Goal: Find specific fact: Find specific fact

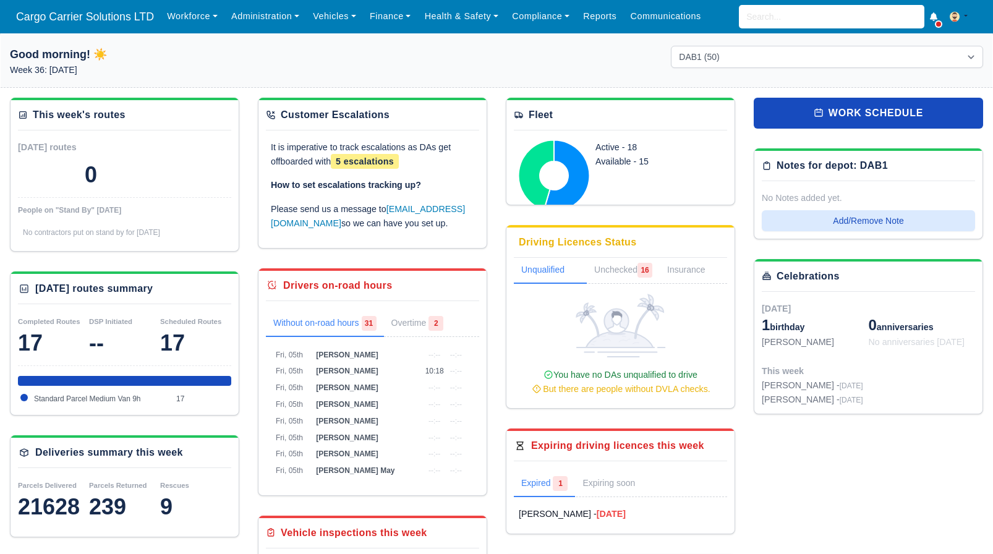
click at [775, 4] on div "Workforce Manpower Expiring Documents Leave Requests Daily Attendance Daily Tim…" at bounding box center [571, 16] width 823 height 33
click at [768, 21] on input "search" at bounding box center [832, 17] width 186 height 24
type input "jam"
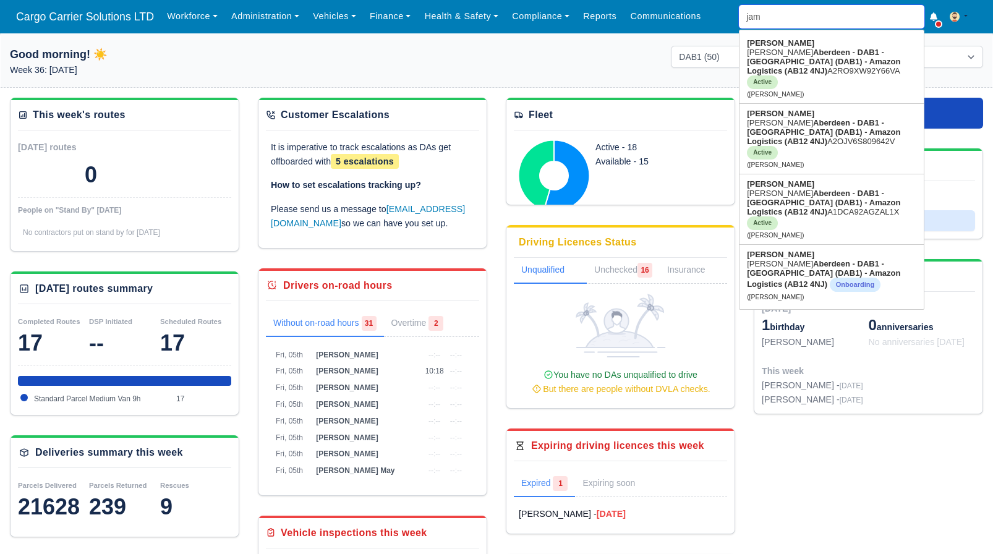
type input "jamie Johnston"
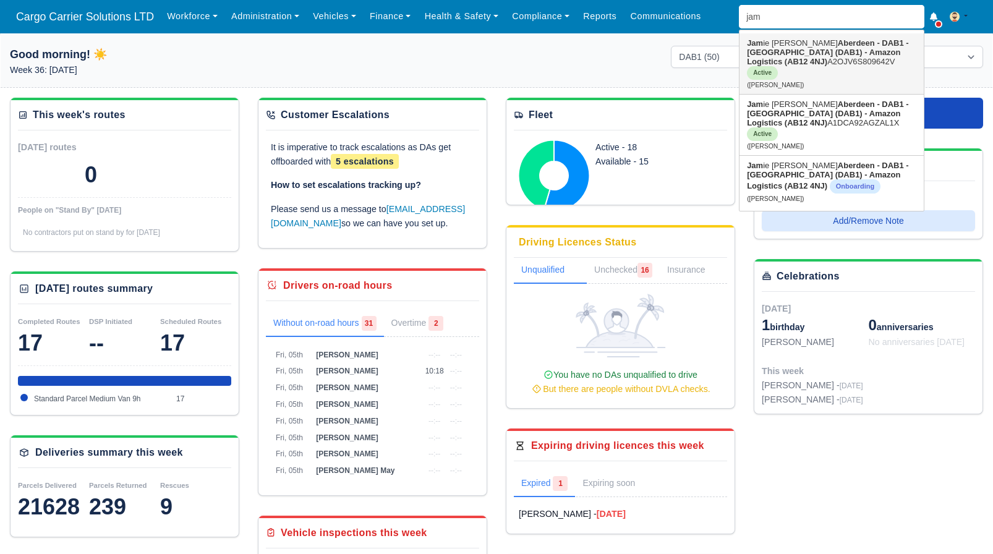
click at [775, 59] on link "Jam ie Johnston Aberdeen - DAB1 - Aberdeen (DAB1) - Amazon Logistics (AB12 4NJ)…" at bounding box center [832, 63] width 184 height 61
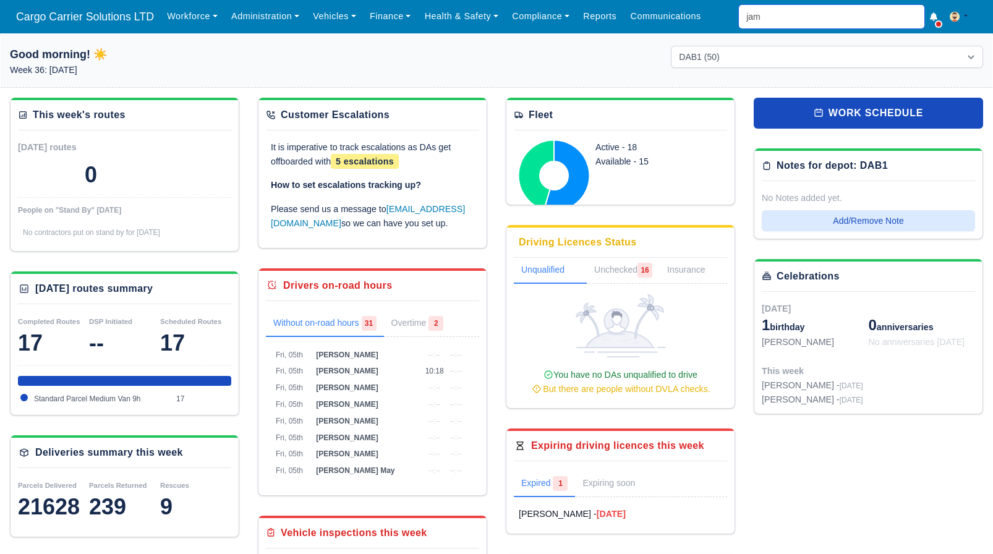
type input "[PERSON_NAME]"
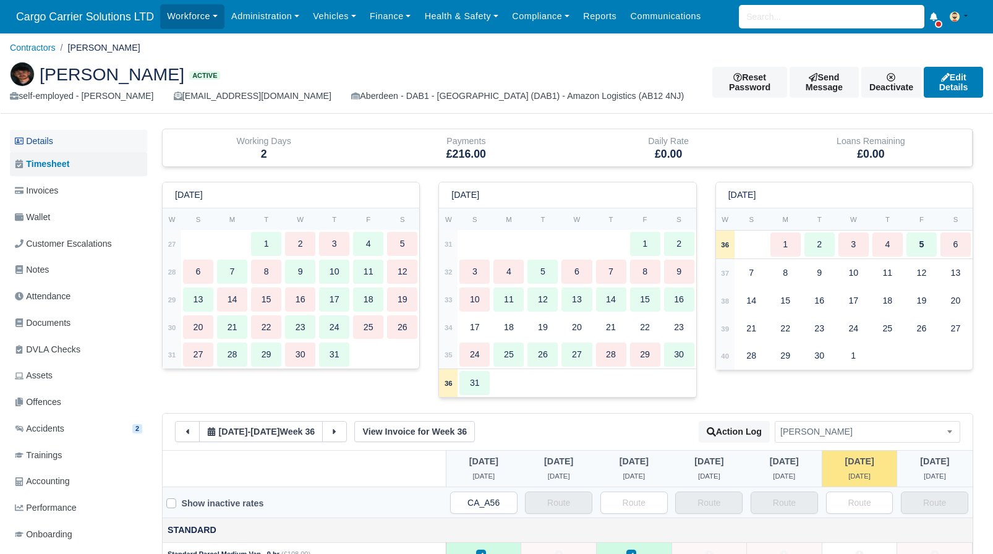
click at [74, 137] on link "Details" at bounding box center [78, 141] width 137 height 23
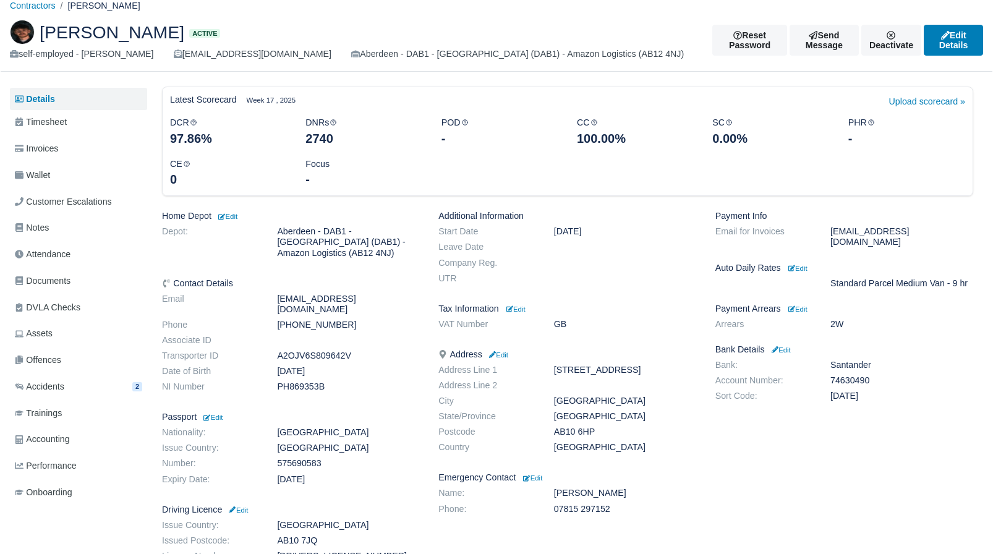
scroll to position [103, 0]
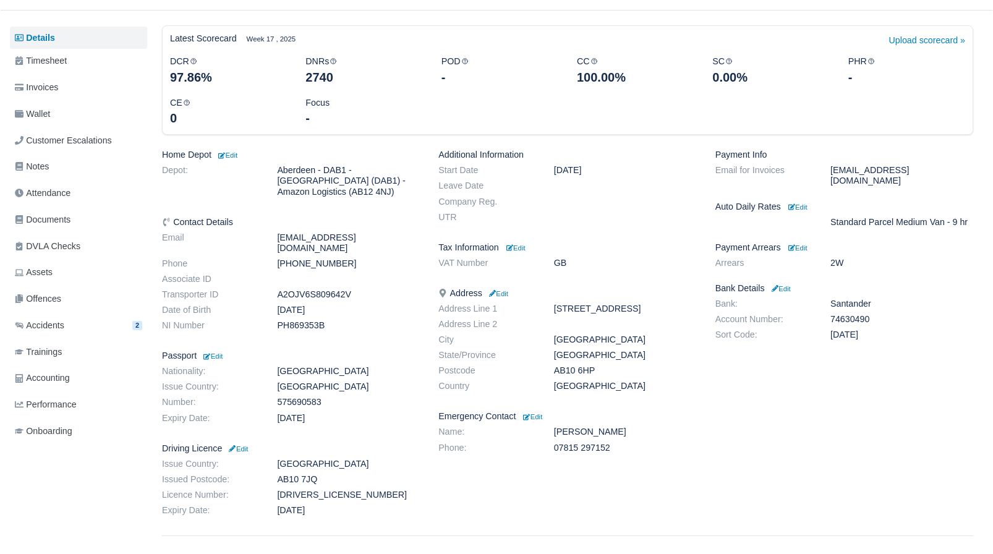
drag, startPoint x: 881, startPoint y: 330, endPoint x: 711, endPoint y: 314, distance: 170.8
click at [711, 314] on dl "Bank: [GEOGRAPHIC_DATA] Account Number: 74630490 Sort Code: [DATE]" at bounding box center [844, 322] width 276 height 46
copy dl "Account Number: 74630490 Sort Code: [DATE]"
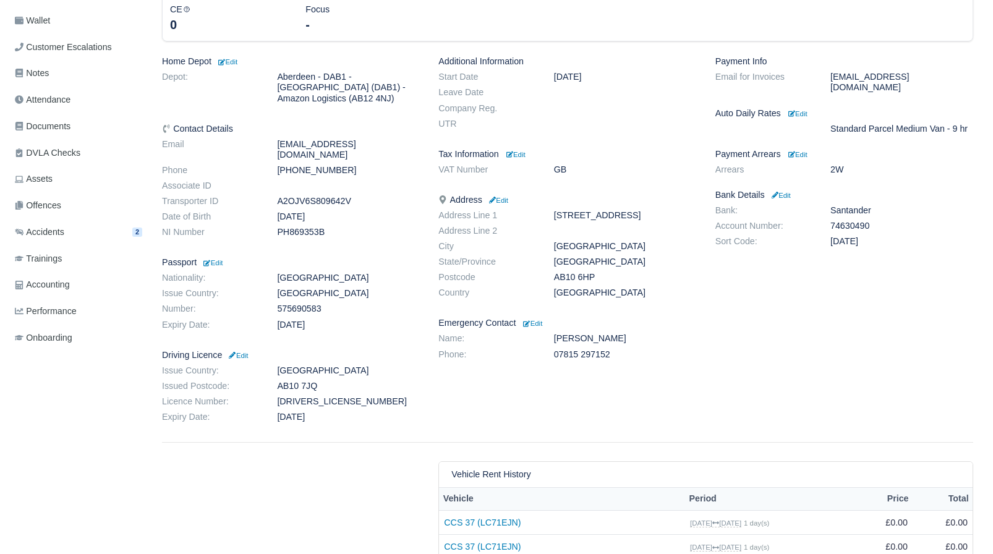
scroll to position [206, 0]
